Goal: Navigation & Orientation: Find specific page/section

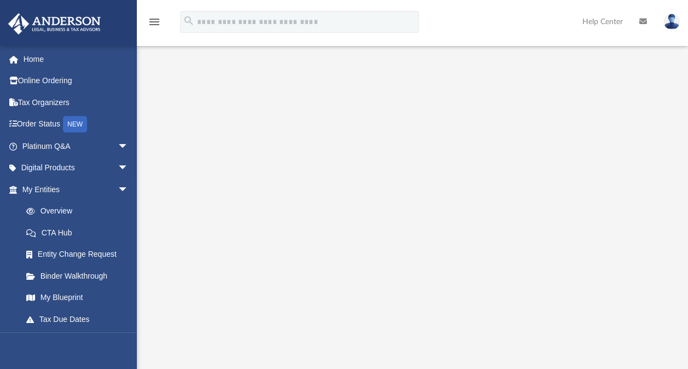
scroll to position [21, 0]
click at [37, 56] on link "Home" at bounding box center [76, 59] width 137 height 22
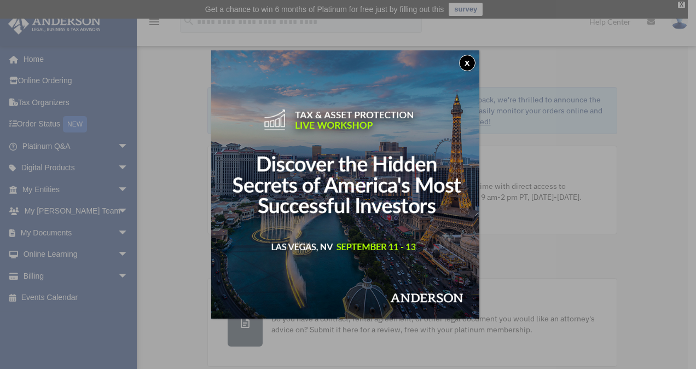
click at [469, 65] on button "x" at bounding box center [467, 63] width 16 height 16
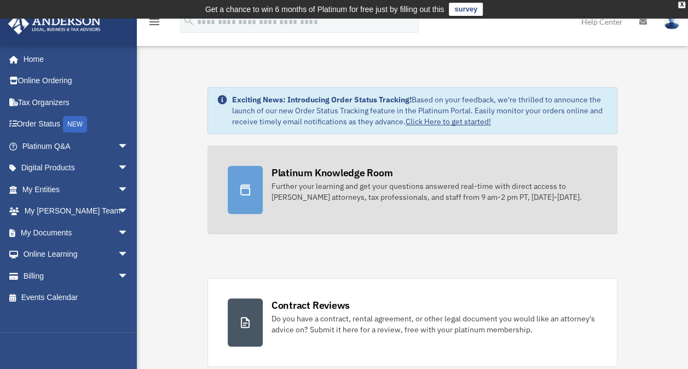
click at [261, 191] on div at bounding box center [245, 190] width 35 height 48
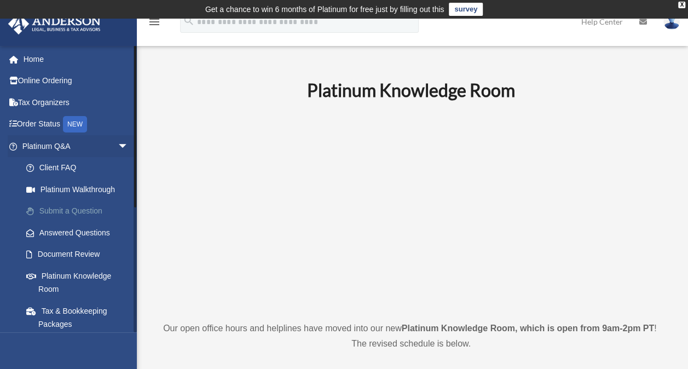
click at [95, 202] on link "Submit a Question" at bounding box center [80, 211] width 130 height 22
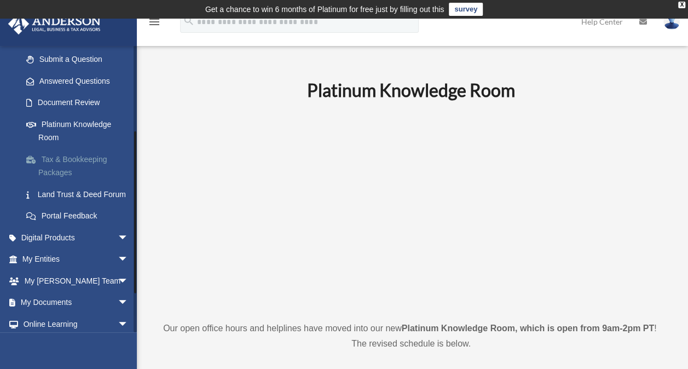
scroll to position [152, 0]
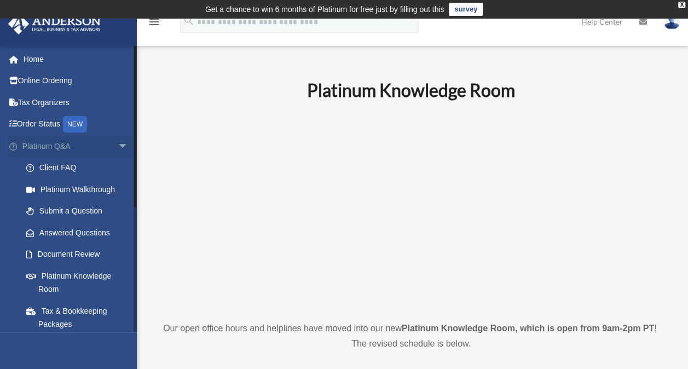
click at [118, 144] on span "arrow_drop_down" at bounding box center [129, 146] width 22 height 22
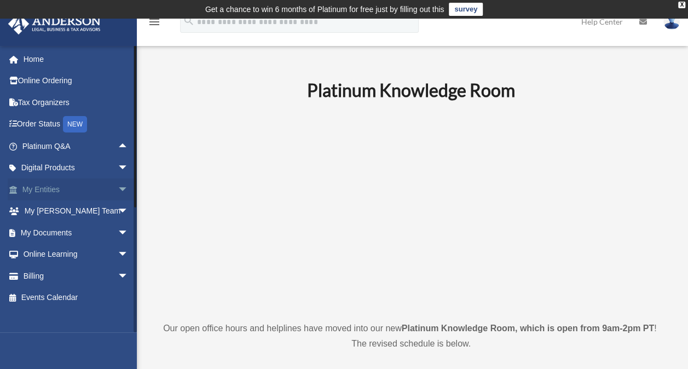
click at [118, 187] on span "arrow_drop_down" at bounding box center [129, 189] width 22 height 22
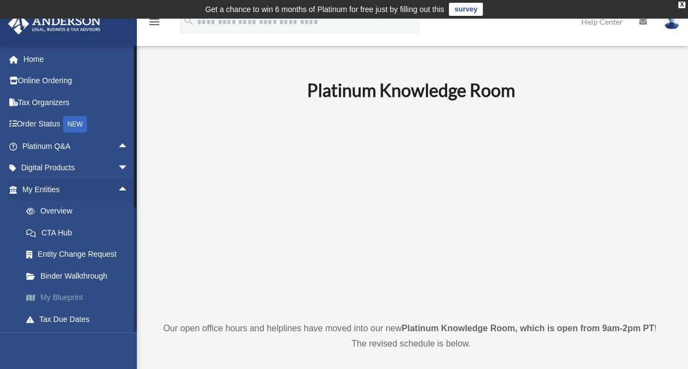
click at [72, 296] on link "My Blueprint" at bounding box center [80, 298] width 130 height 22
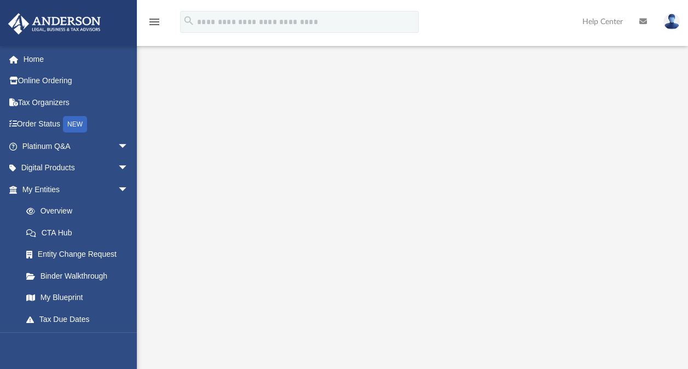
scroll to position [145, 0]
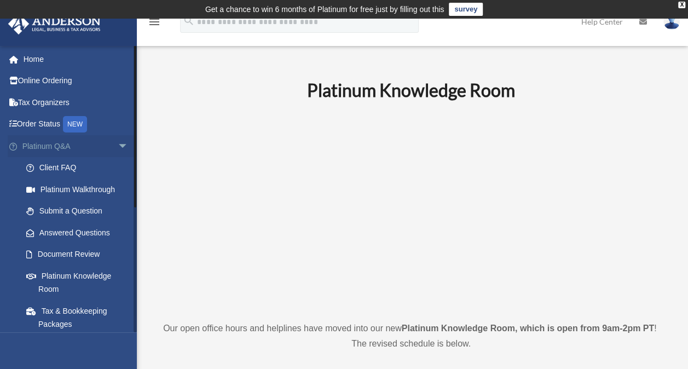
click at [118, 144] on span "arrow_drop_down" at bounding box center [129, 146] width 22 height 22
